Goal: Check status: Check status

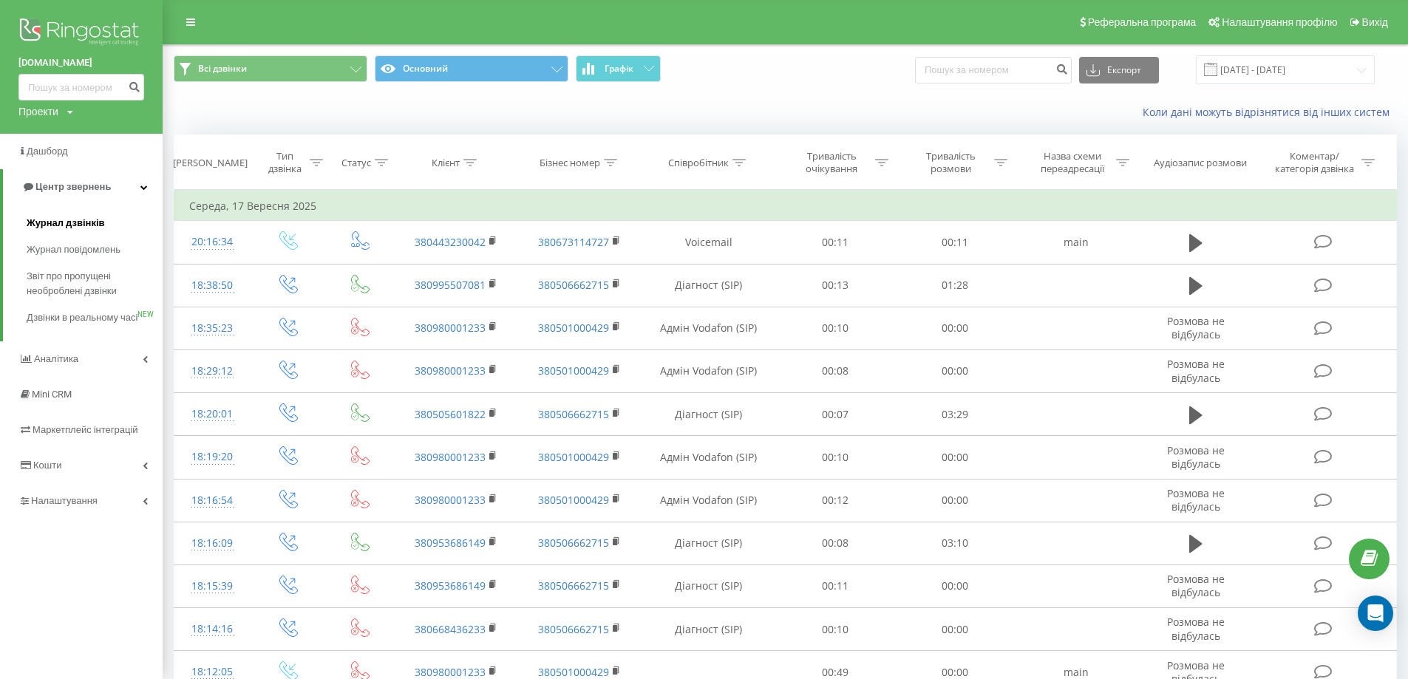
click at [85, 217] on span "Журнал дзвінків" at bounding box center [66, 223] width 78 height 15
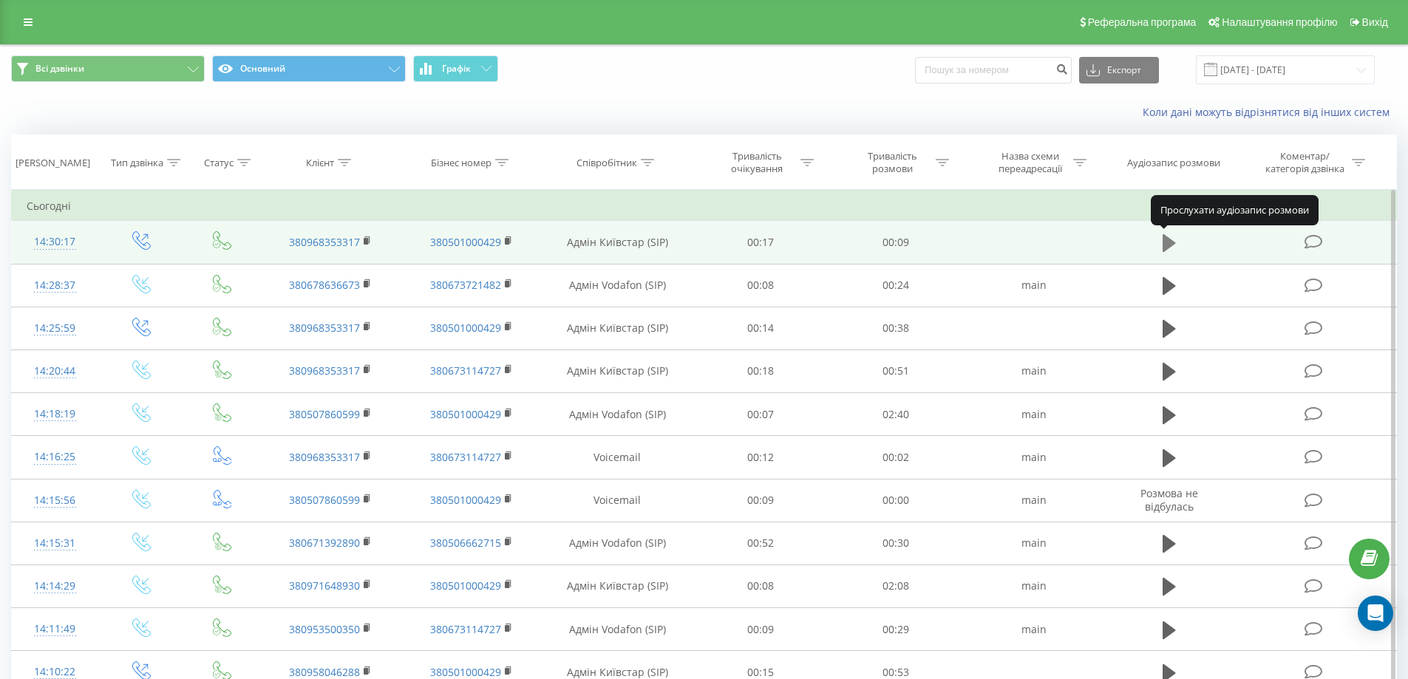
click at [1167, 235] on icon at bounding box center [1169, 243] width 13 height 21
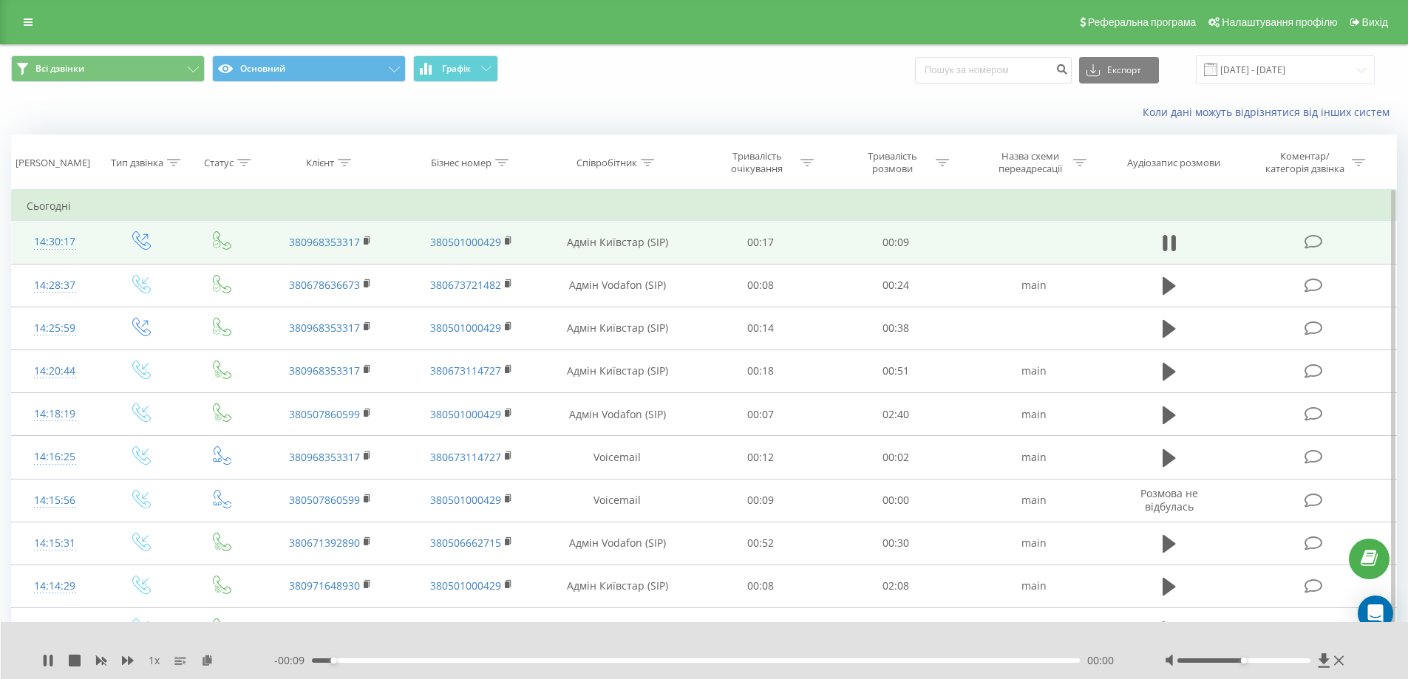
click at [1167, 235] on icon at bounding box center [1169, 243] width 13 height 21
